Goal: Feedback & Contribution: Leave review/rating

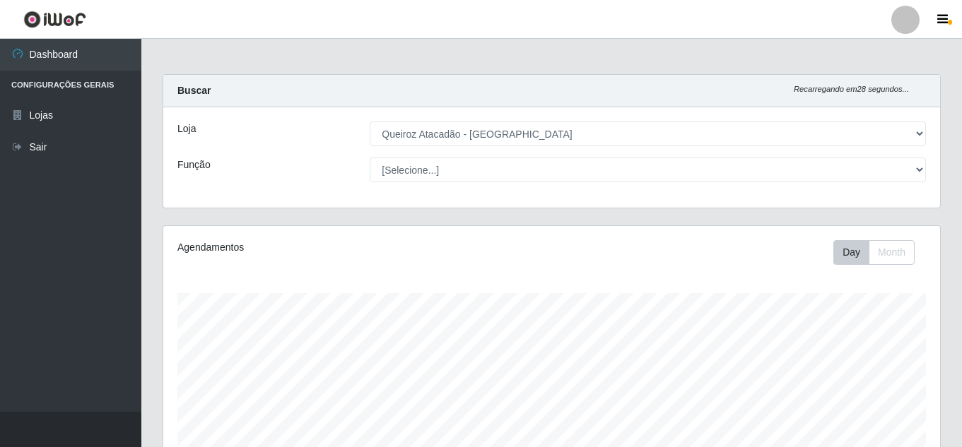
select select "225"
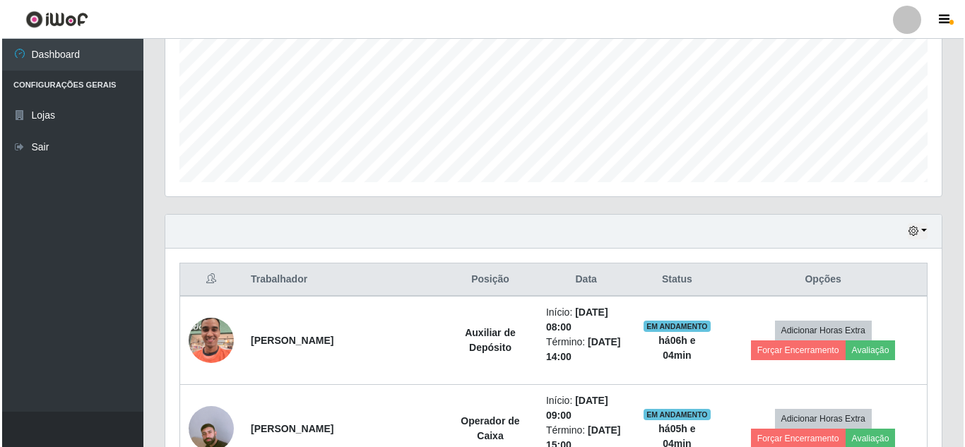
scroll to position [452, 0]
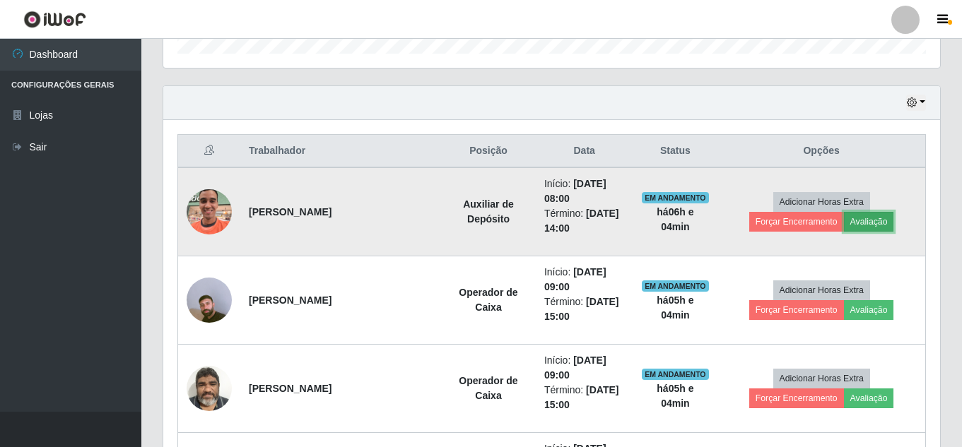
click at [865, 225] on button "Avaliação" at bounding box center [869, 222] width 50 height 20
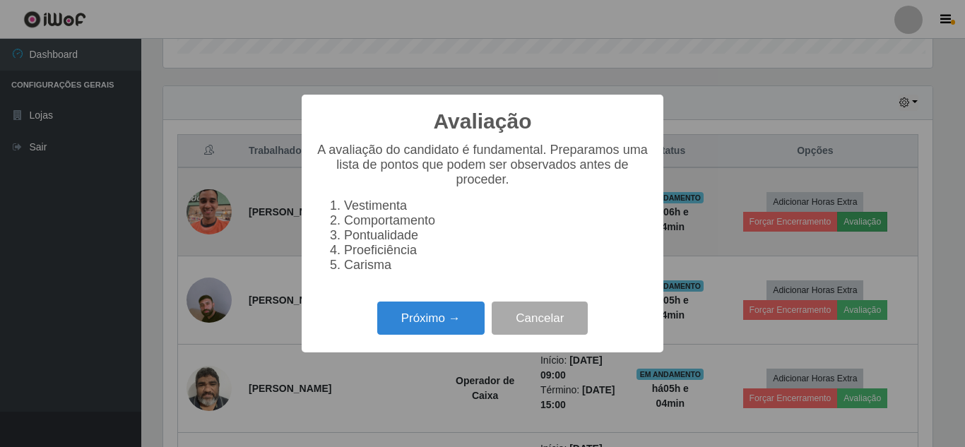
scroll to position [293, 769]
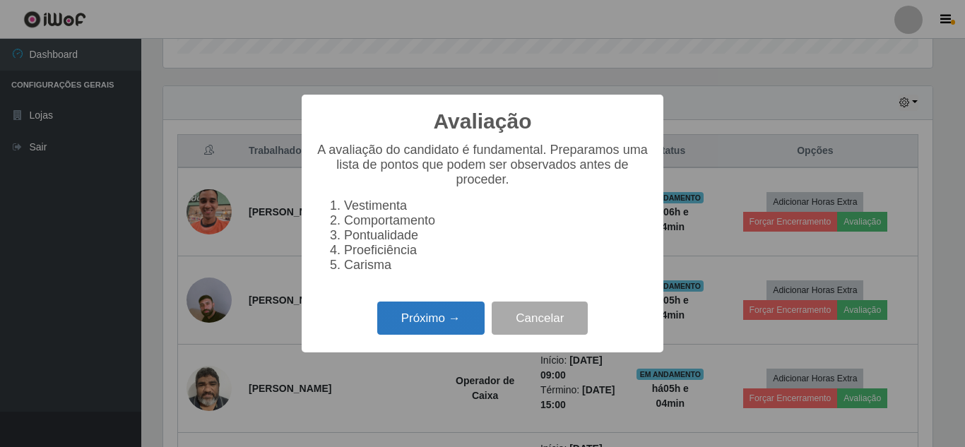
click at [421, 326] on button "Próximo →" at bounding box center [430, 318] width 107 height 33
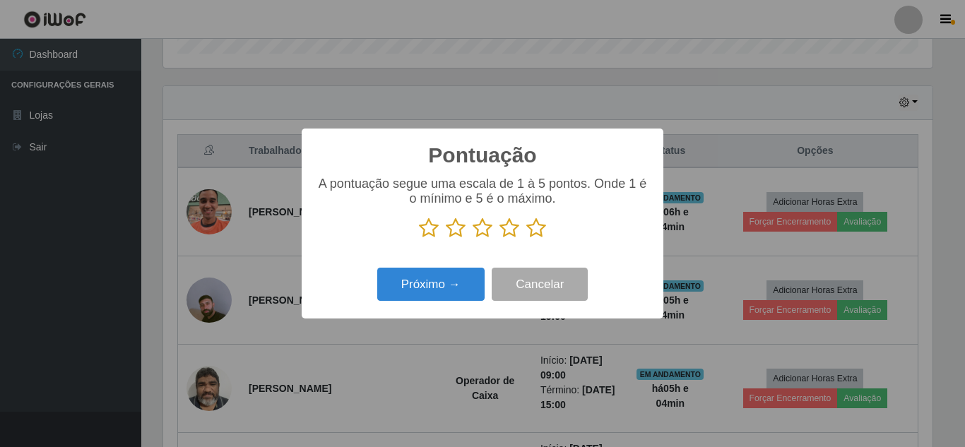
scroll to position [706285, 705809]
click at [538, 230] on icon at bounding box center [536, 228] width 20 height 21
click at [526, 239] on input "radio" at bounding box center [526, 239] width 0 height 0
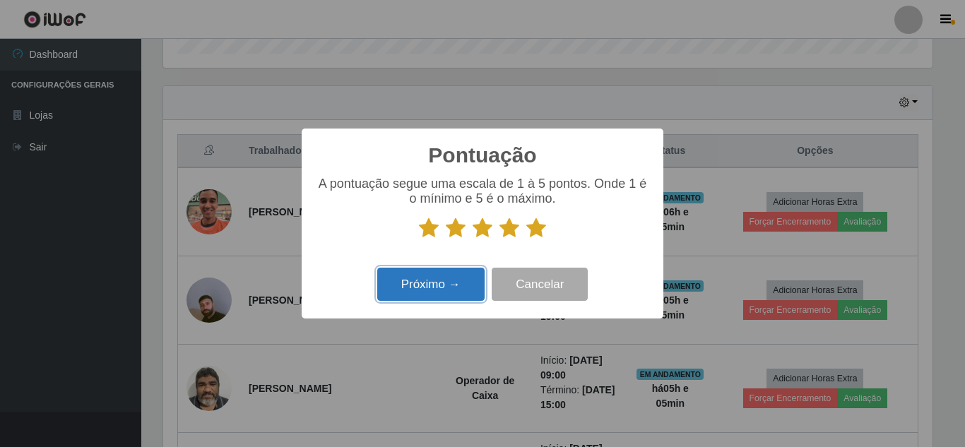
click at [419, 287] on button "Próximo →" at bounding box center [430, 284] width 107 height 33
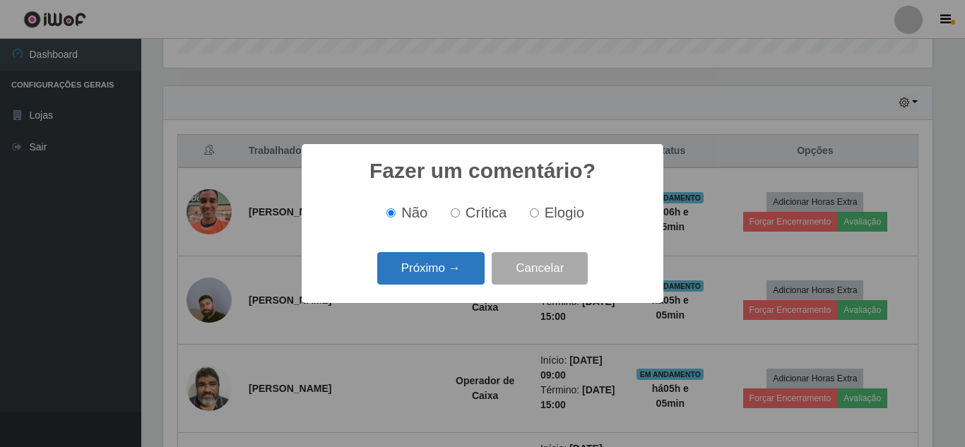
click at [437, 259] on button "Próximo →" at bounding box center [430, 268] width 107 height 33
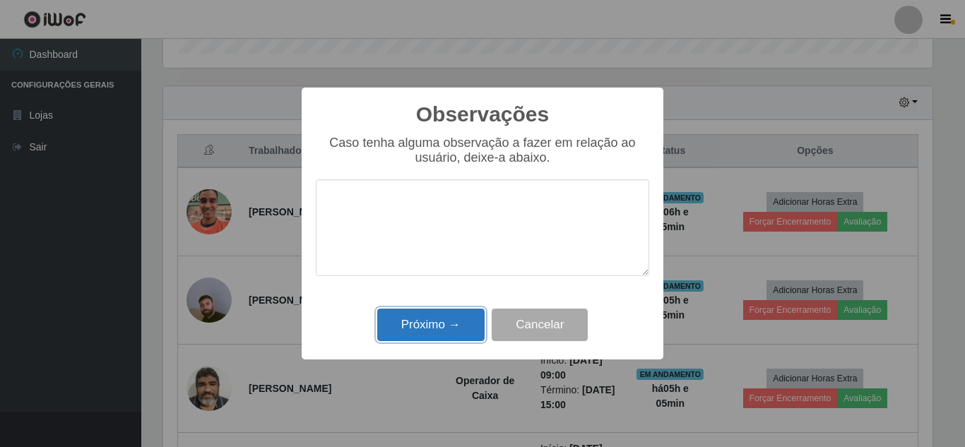
click at [433, 328] on button "Próximo →" at bounding box center [430, 325] width 107 height 33
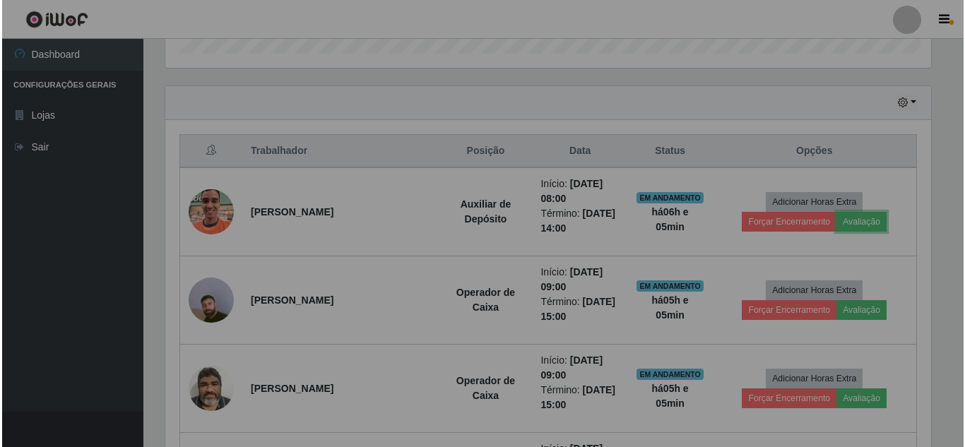
scroll to position [293, 777]
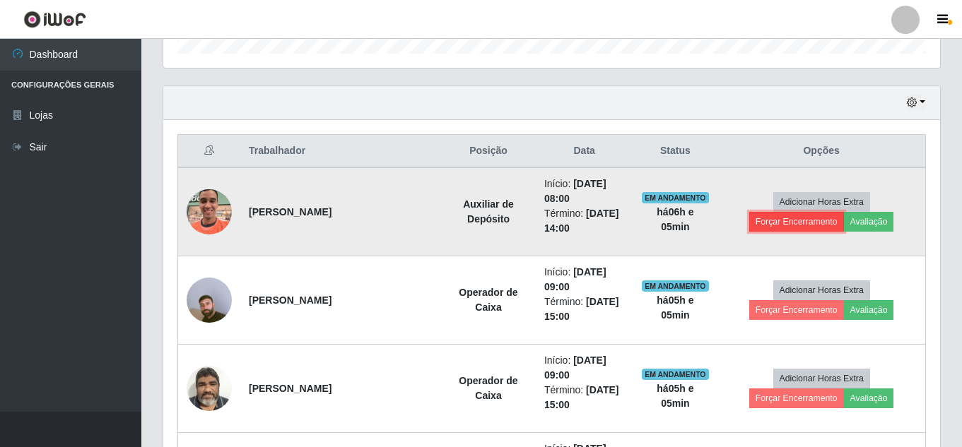
click at [803, 223] on button "Forçar Encerramento" at bounding box center [796, 222] width 95 height 20
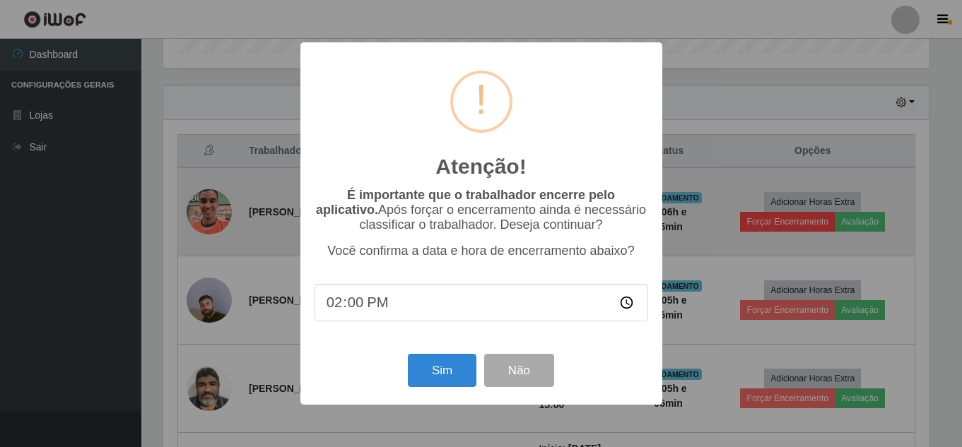
scroll to position [293, 769]
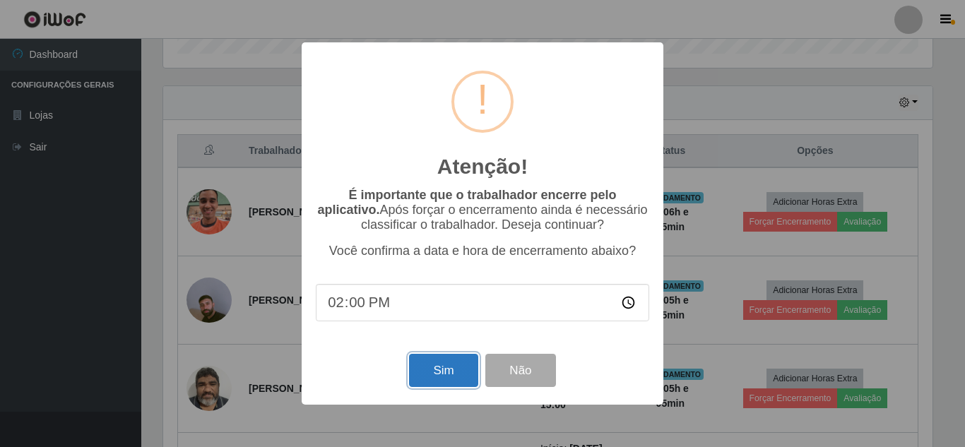
click at [436, 370] on button "Sim" at bounding box center [443, 370] width 69 height 33
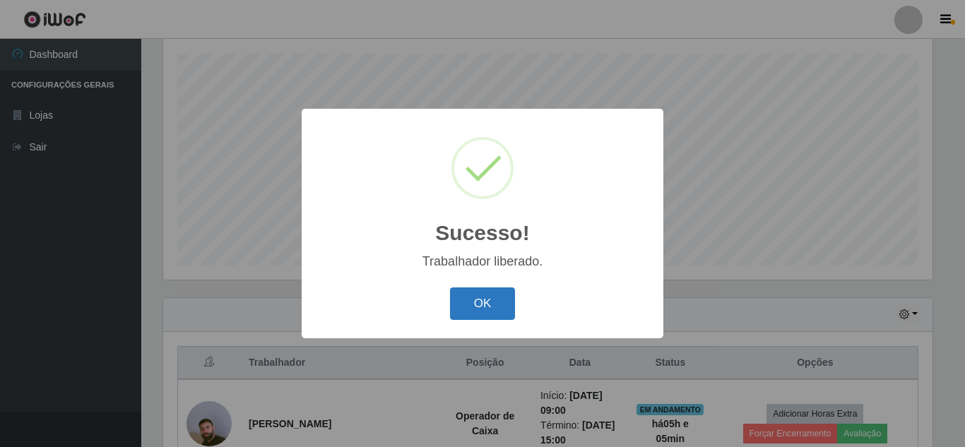
click at [472, 307] on button "OK" at bounding box center [483, 304] width 66 height 33
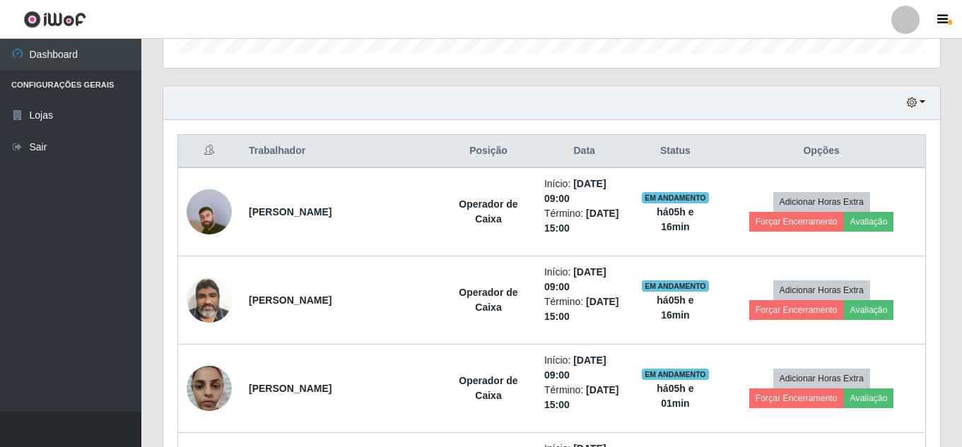
scroll to position [522, 0]
